Goal: Transaction & Acquisition: Purchase product/service

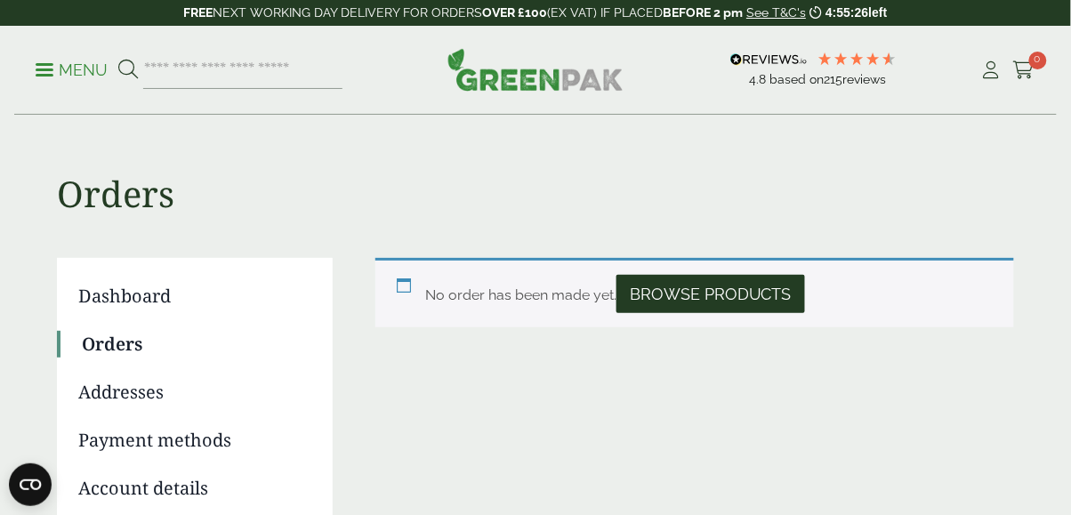
click at [149, 288] on link "Dashboard" at bounding box center [192, 296] width 229 height 27
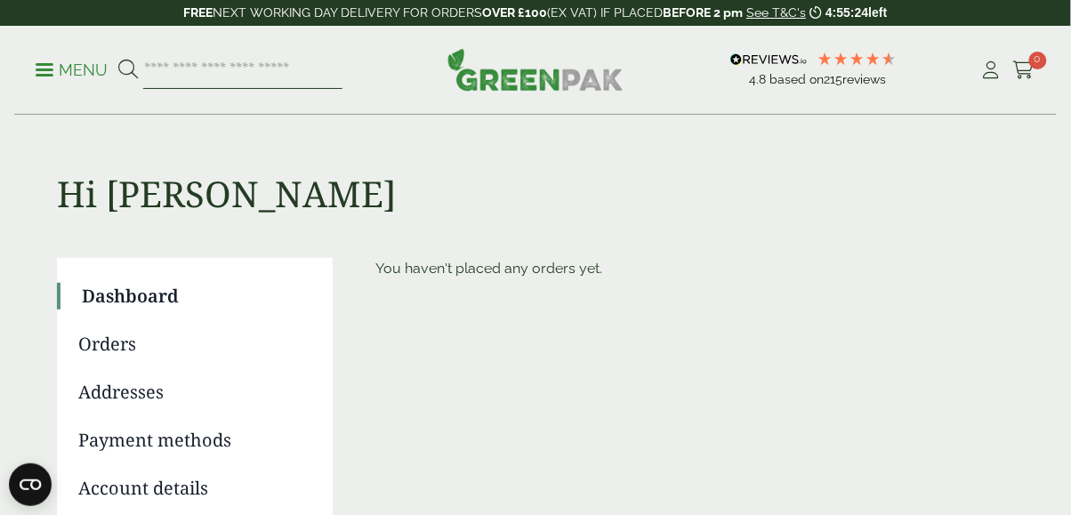
click at [272, 75] on input "search" at bounding box center [242, 70] width 199 height 37
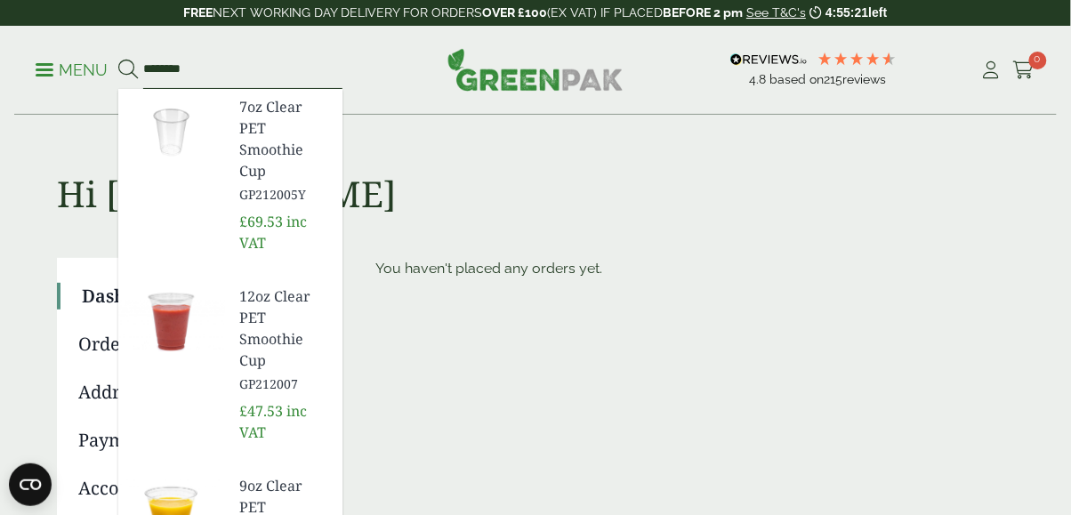
type input "********"
click at [118, 59] on button at bounding box center [128, 70] width 20 height 23
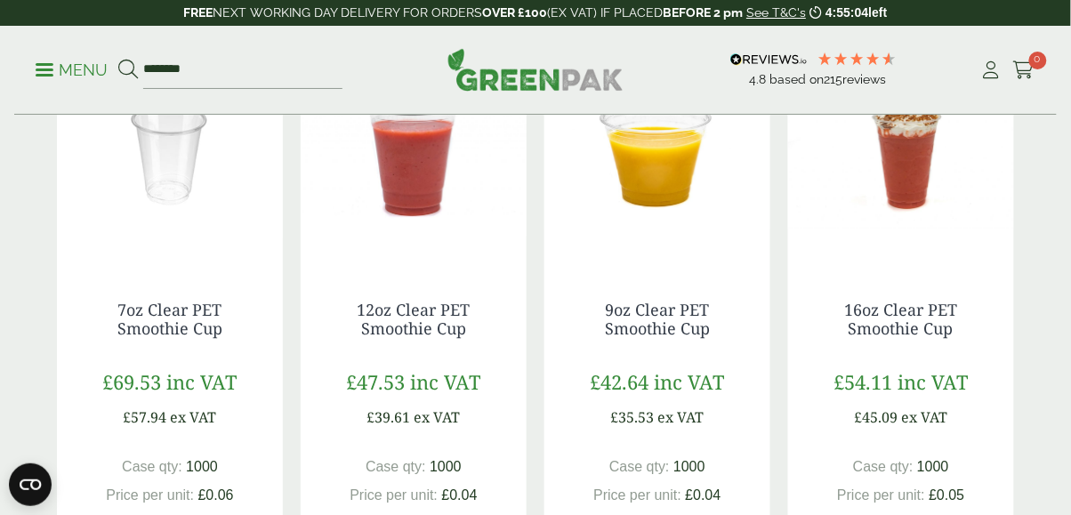
scroll to position [427, 0]
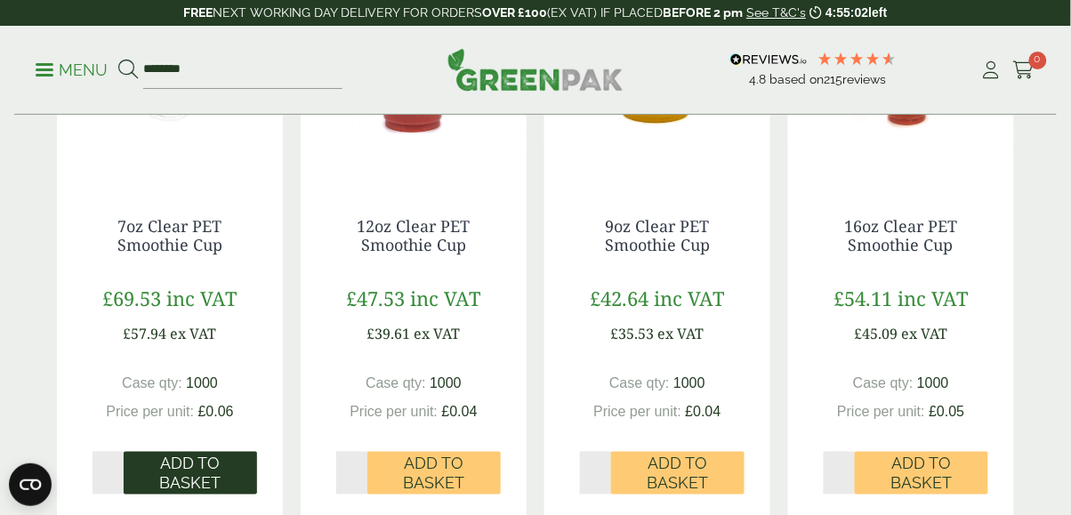
click at [191, 470] on span "Add to Basket" at bounding box center [190, 474] width 109 height 38
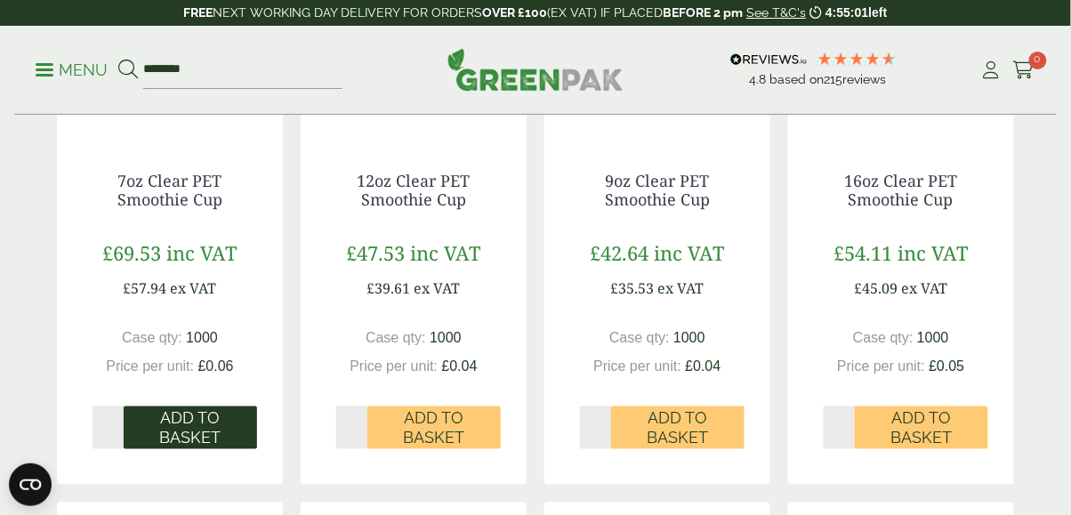
scroll to position [509, 0]
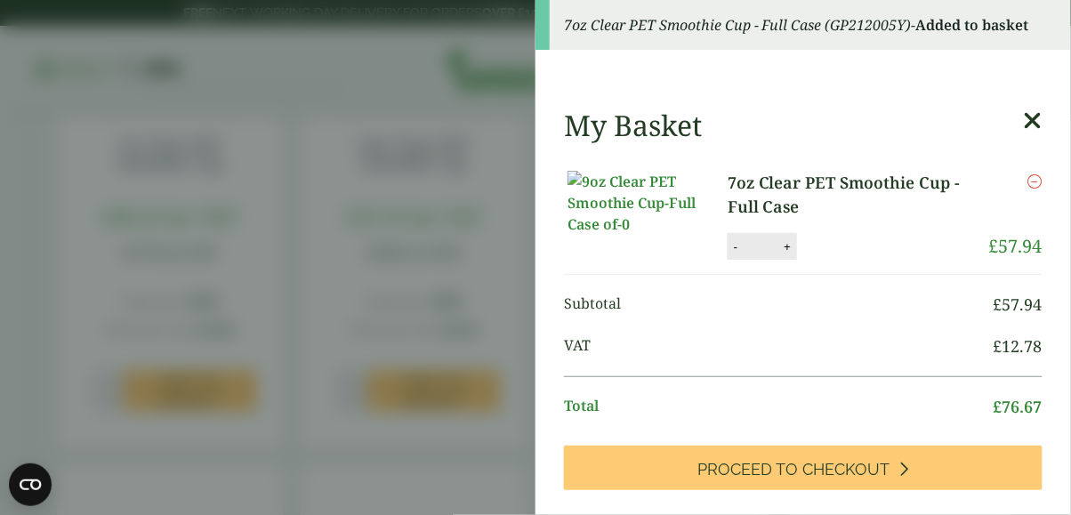
click at [1038, 129] on icon at bounding box center [1033, 121] width 19 height 25
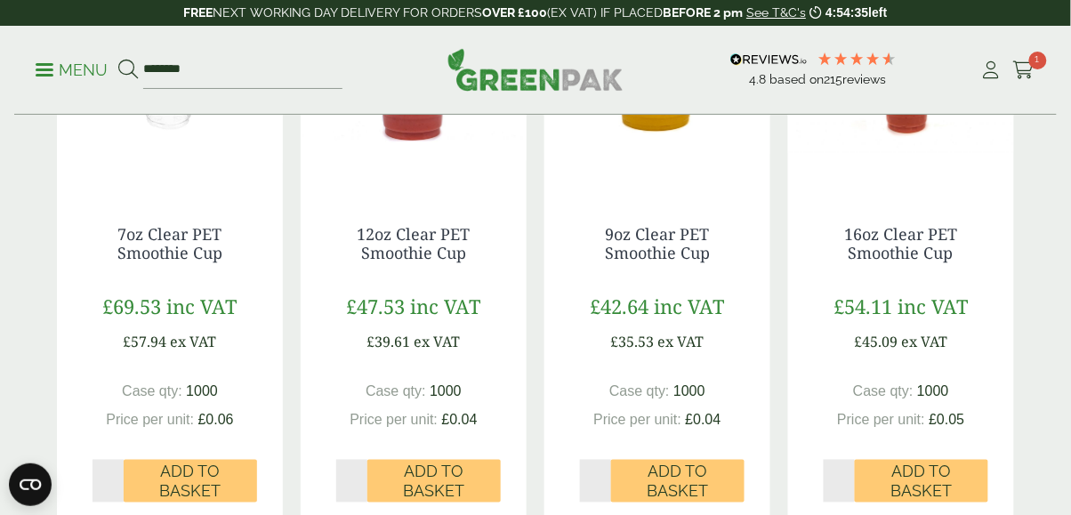
scroll to position [437, 0]
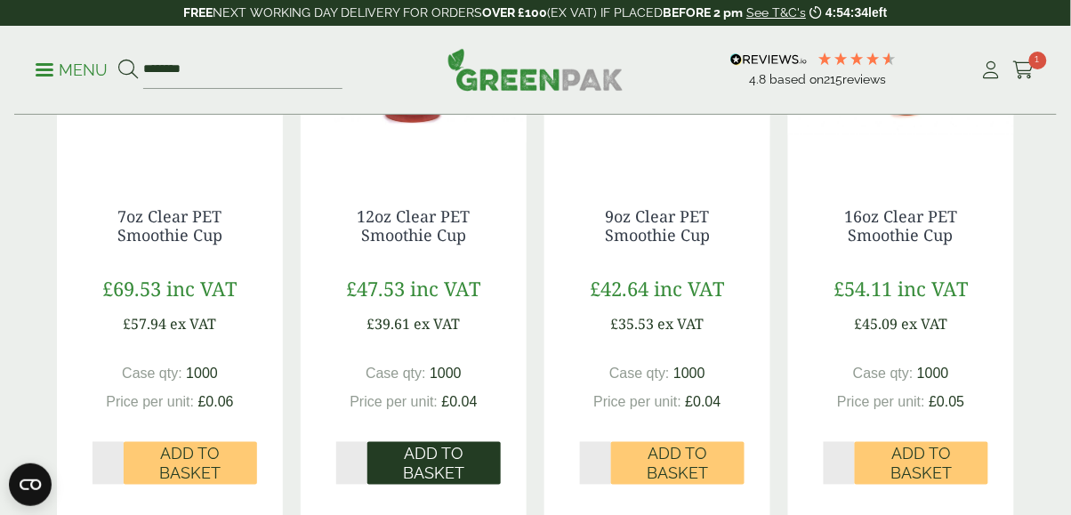
click at [460, 461] on span "Add to Basket" at bounding box center [434, 464] width 109 height 38
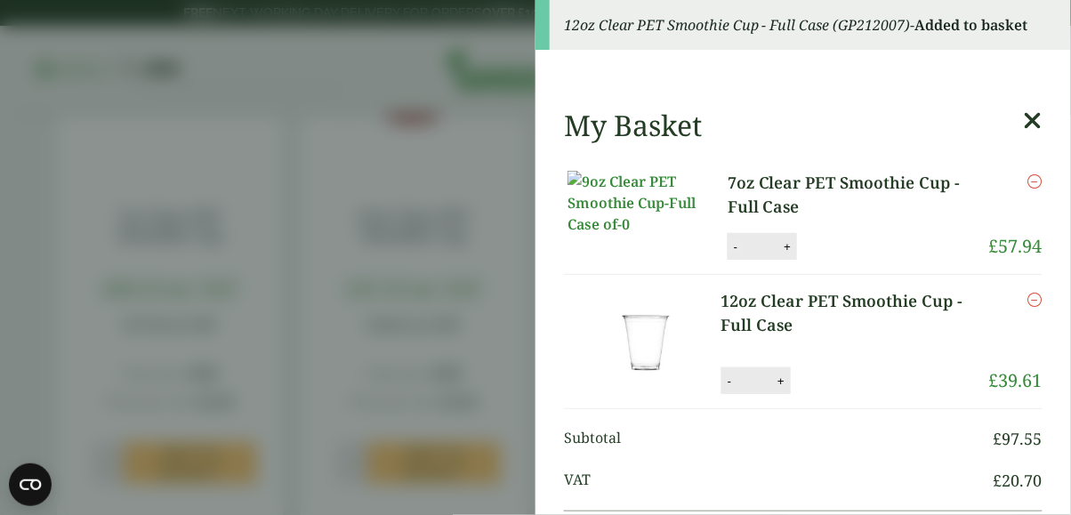
click at [729, 254] on button "-" at bounding box center [736, 246] width 14 height 15
click at [839, 259] on button "Update" at bounding box center [845, 247] width 89 height 27
type input "*"
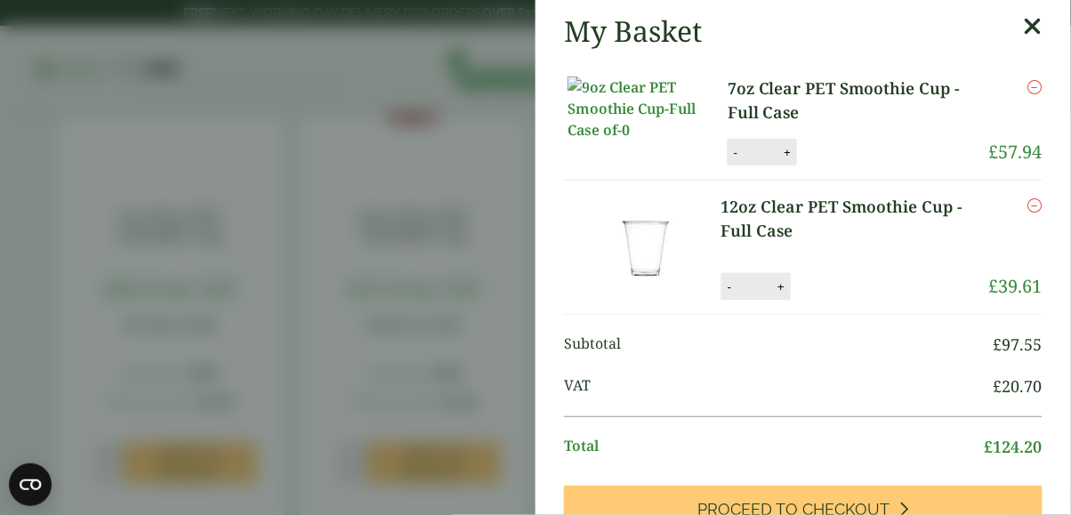
click at [1043, 89] on icon "Remove this item" at bounding box center [1035, 87] width 14 height 14
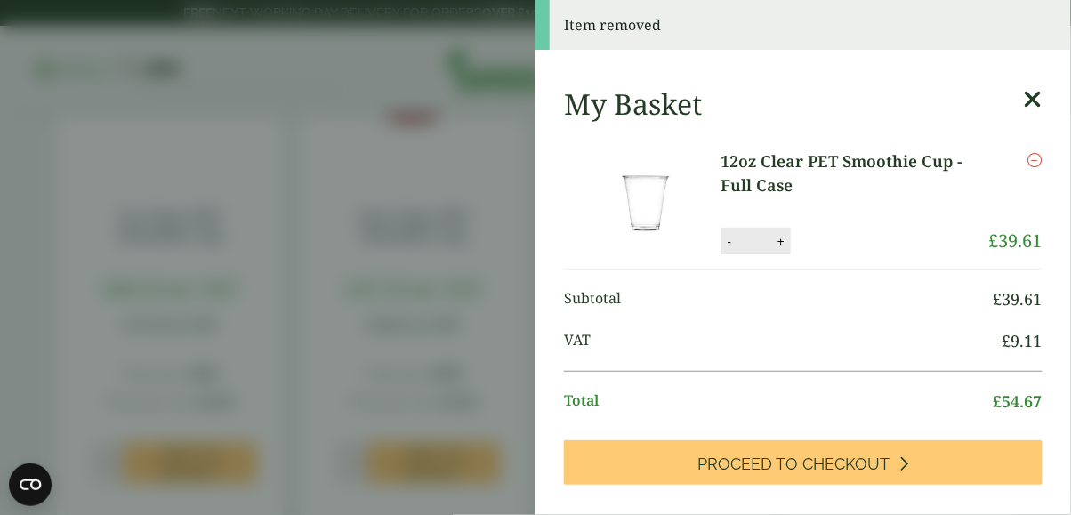
click at [387, 297] on aside "Item removed My Basket 12oz Clear PET Smoothie Cup - Full Case 12oz Clear PET S…" at bounding box center [535, 257] width 1071 height 515
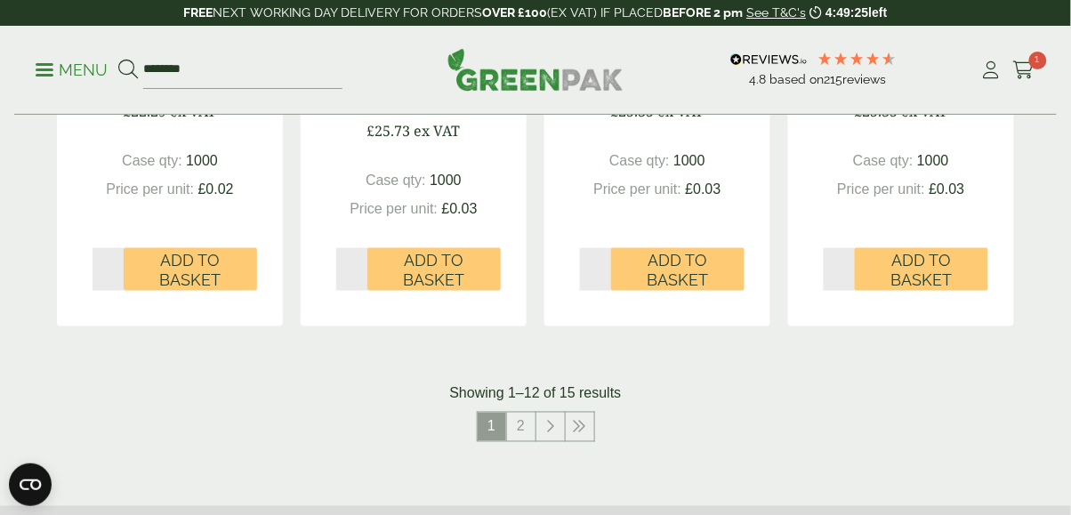
scroll to position [1876, 0]
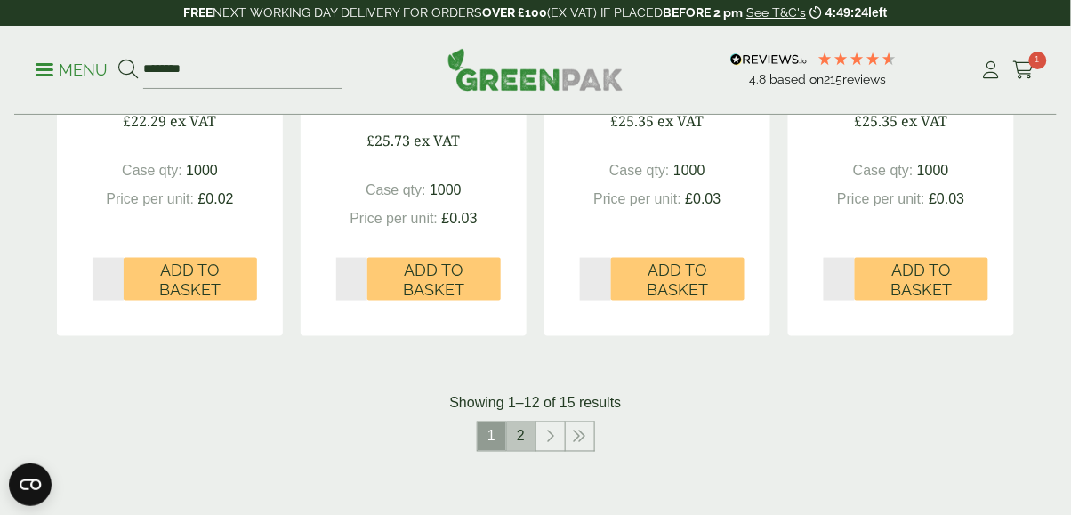
click at [522, 439] on link "2" at bounding box center [521, 437] width 28 height 28
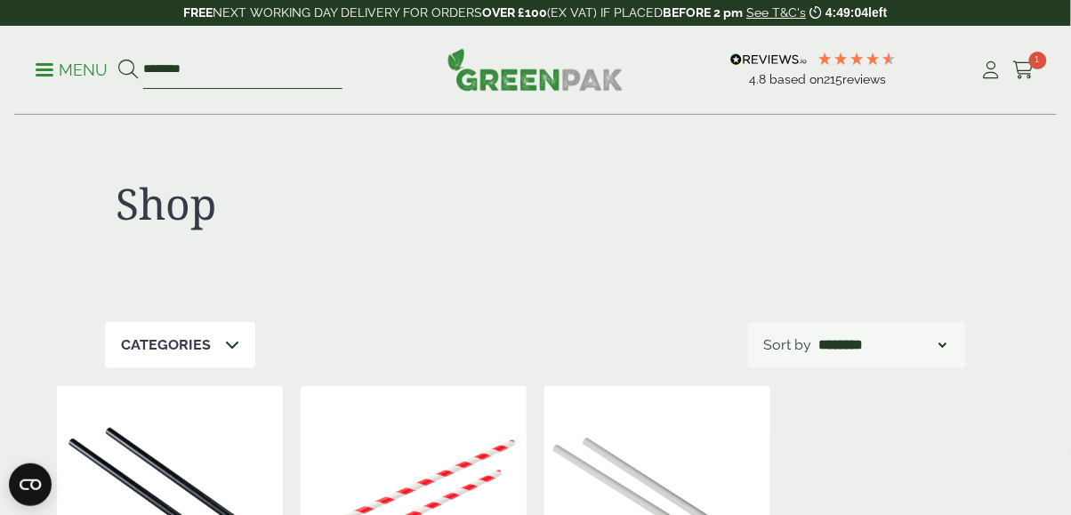
click at [273, 85] on input "********" at bounding box center [242, 70] width 199 height 37
type input "*"
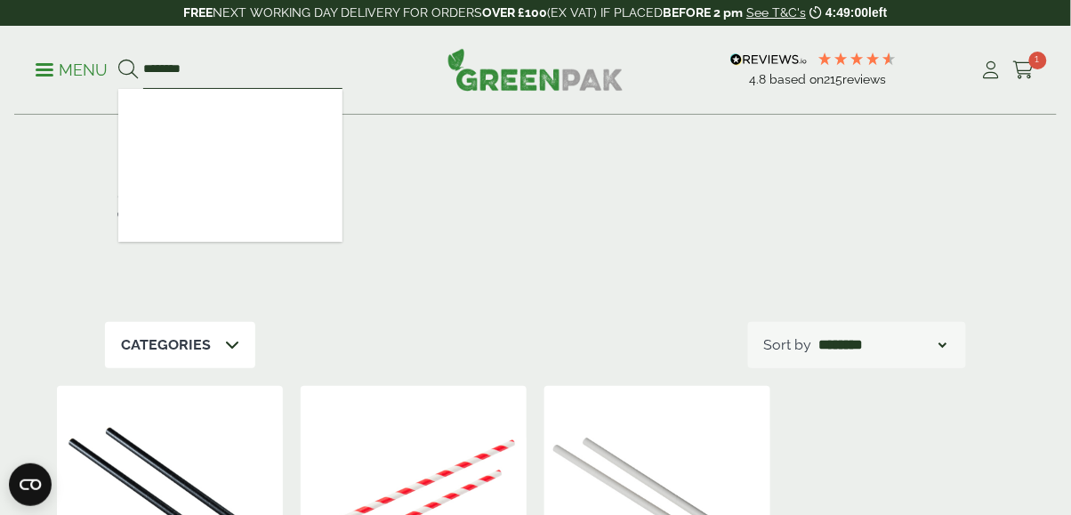
type input "********"
click at [118, 59] on button at bounding box center [128, 70] width 20 height 23
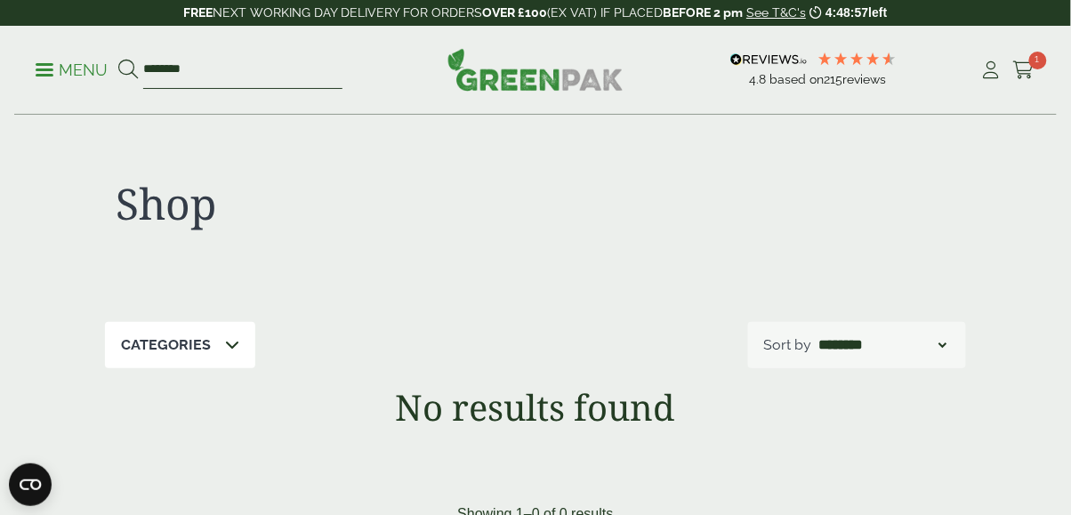
click at [249, 62] on input "********" at bounding box center [242, 70] width 199 height 37
type input "*"
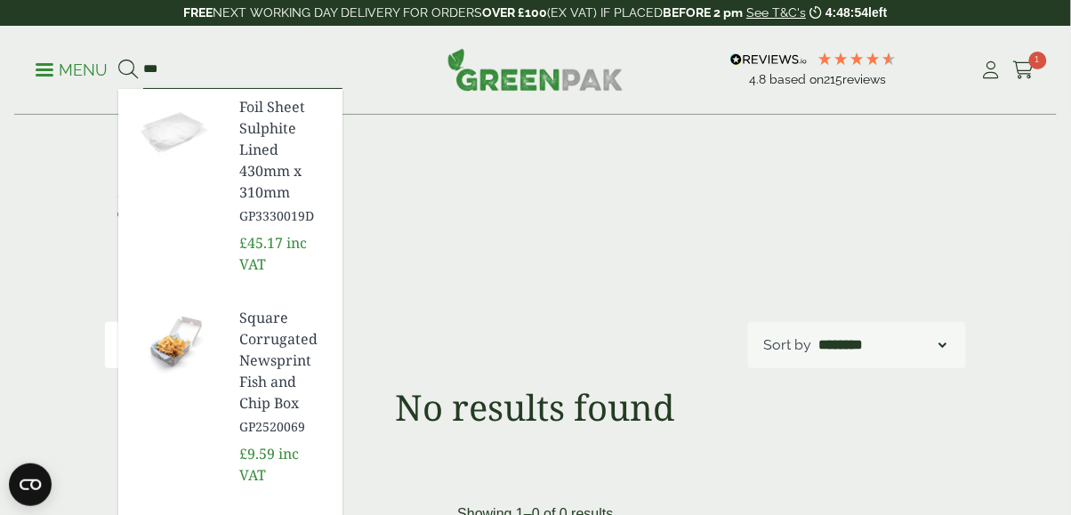
type input "***"
click at [118, 59] on button at bounding box center [128, 70] width 20 height 23
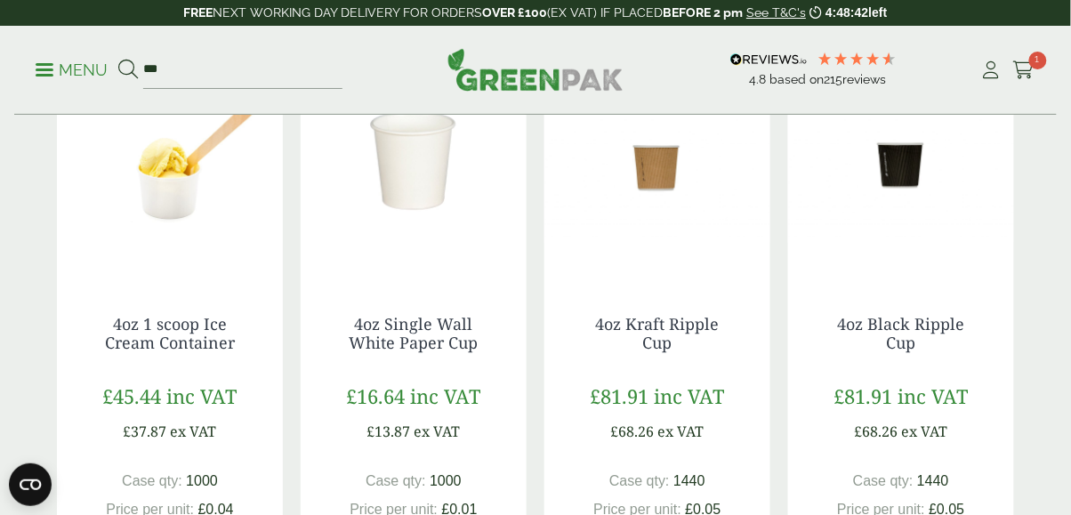
scroll to position [330, 0]
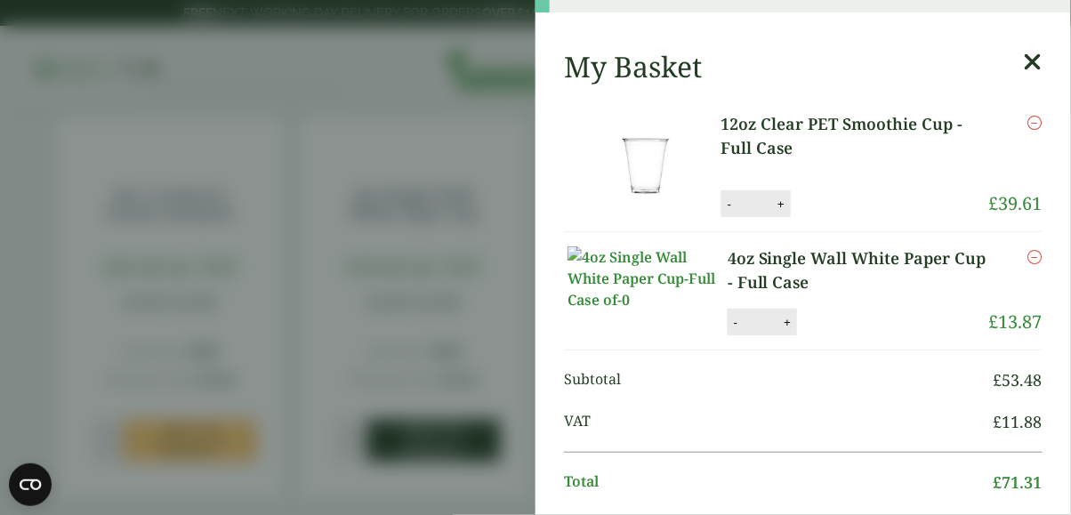
scroll to position [62, 0]
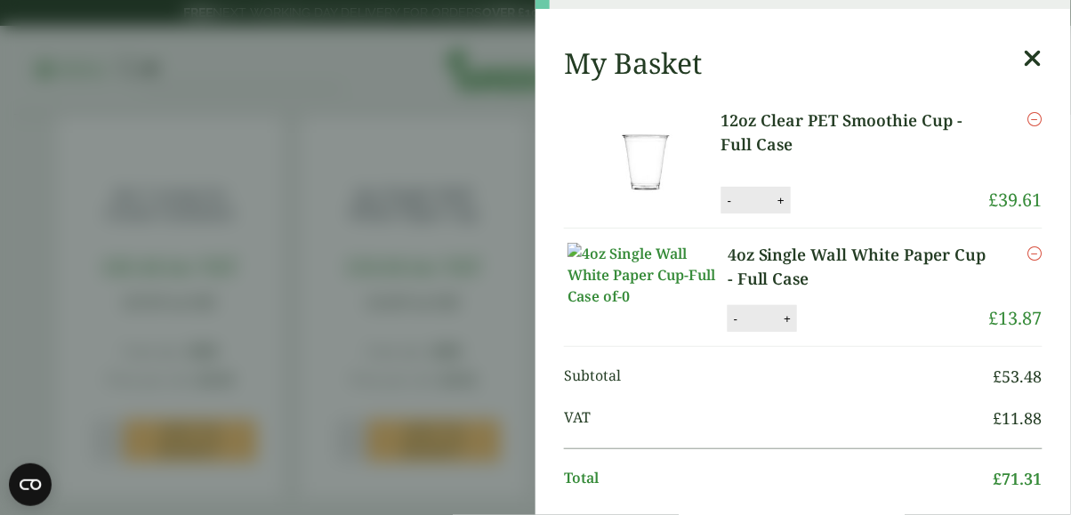
click at [1042, 71] on link at bounding box center [1033, 63] width 19 height 34
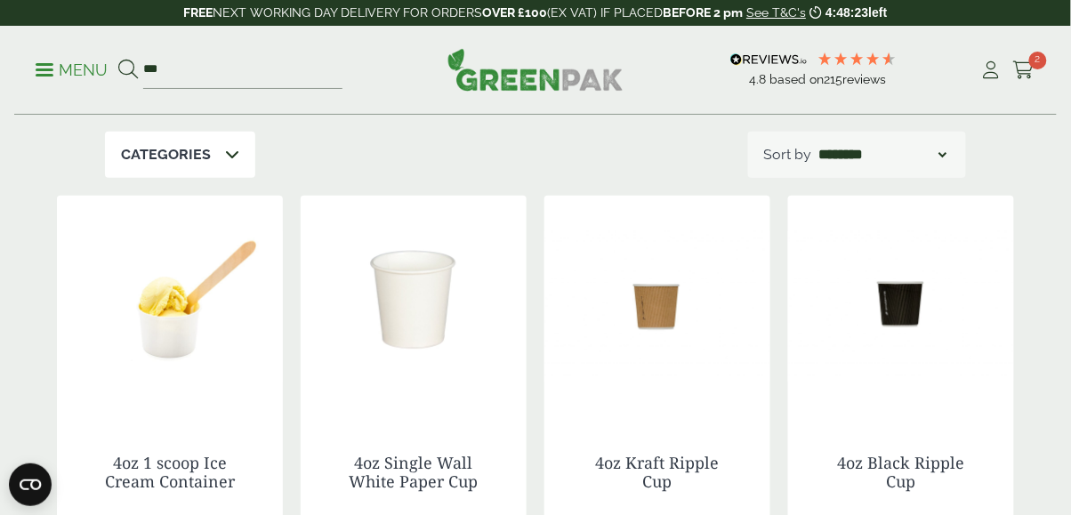
scroll to position [0, 0]
